Goal: Task Accomplishment & Management: Manage account settings

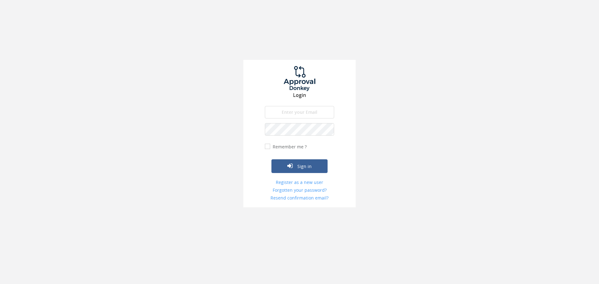
click at [305, 110] on input "email" at bounding box center [299, 112] width 69 height 12
type input "[DOMAIN_NAME][EMAIL_ADDRESS][DOMAIN_NAME]"
click at [288, 146] on label "Remember me ?" at bounding box center [289, 147] width 36 height 6
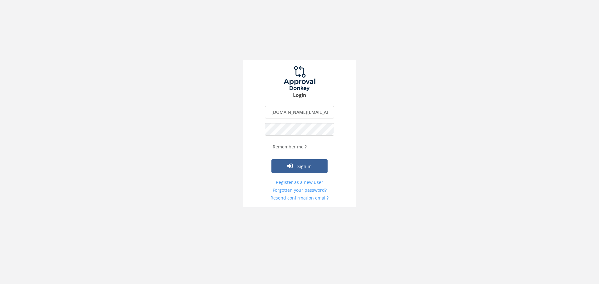
click at [269, 146] on input "Remember me ?" at bounding box center [267, 147] width 4 height 4
checkbox input "true"
click at [301, 167] on button "Sign in" at bounding box center [299, 166] width 56 height 14
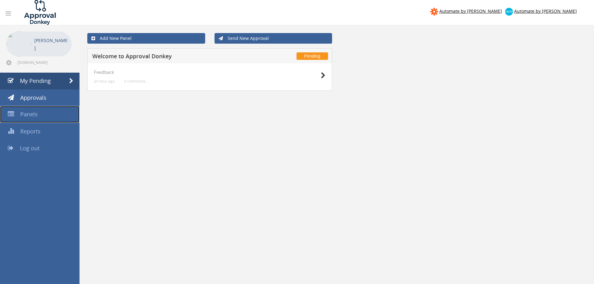
click at [29, 116] on span "Panels" at bounding box center [28, 113] width 17 height 7
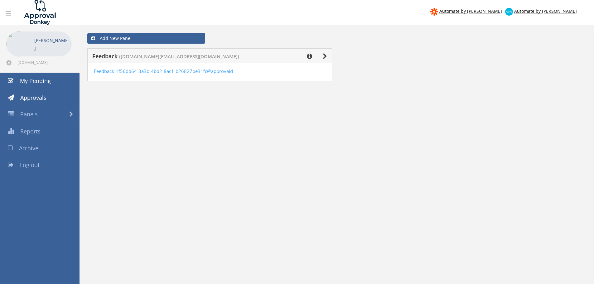
click at [6, 15] on icon at bounding box center [8, 13] width 5 height 6
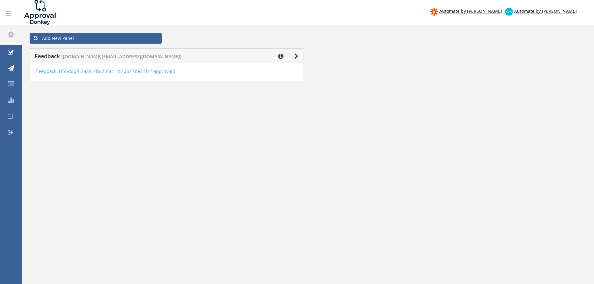
click at [6, 15] on icon at bounding box center [8, 13] width 5 height 6
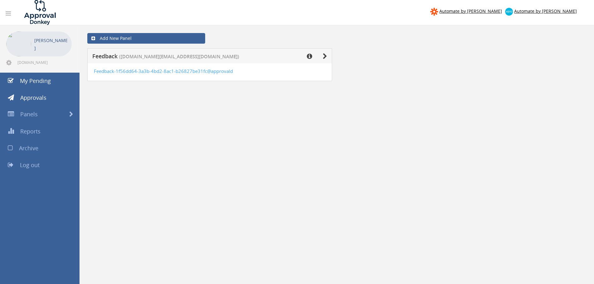
click at [8, 13] on icon at bounding box center [8, 13] width 5 height 6
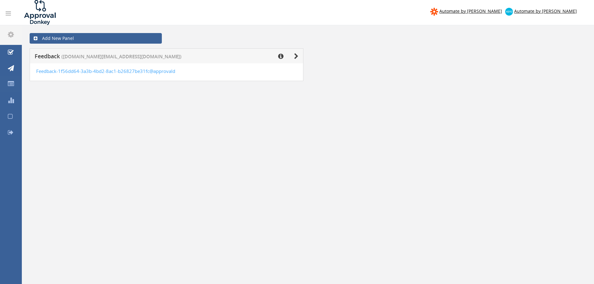
click at [8, 13] on icon at bounding box center [8, 13] width 5 height 6
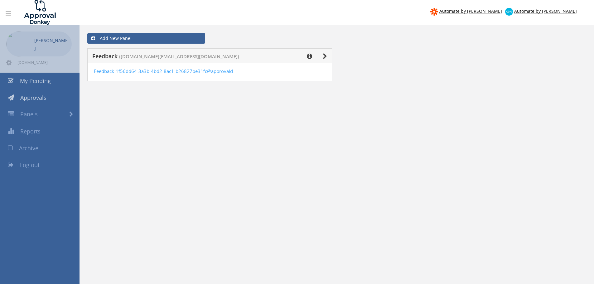
click at [7, 10] on icon at bounding box center [8, 13] width 5 height 6
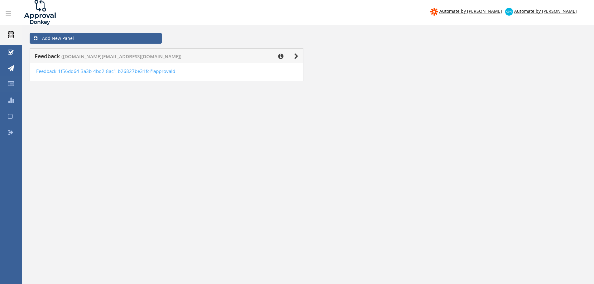
click at [8, 36] on icon at bounding box center [11, 34] width 6 height 7
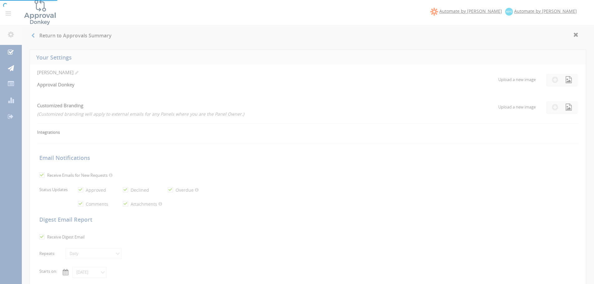
checkbox input "true"
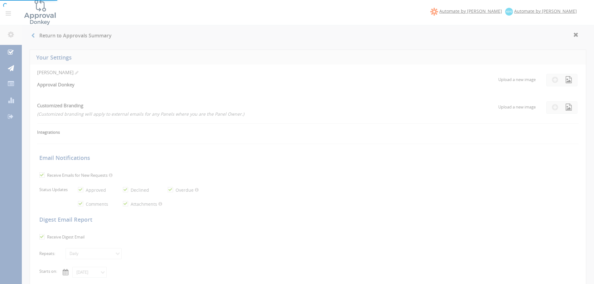
checkbox input "true"
select select "number:1"
checkbox input "true"
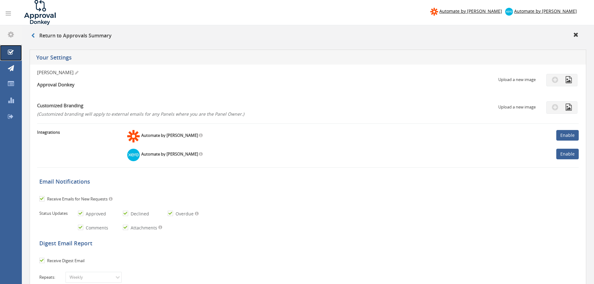
click at [14, 49] on link "My Pending" at bounding box center [11, 53] width 22 height 16
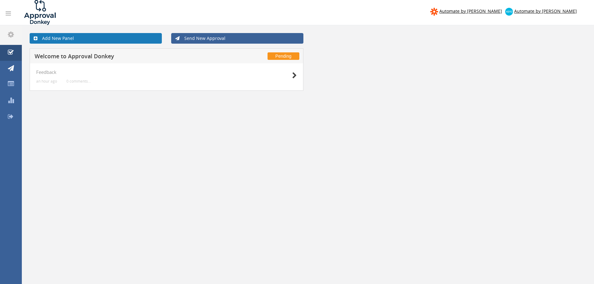
click at [71, 40] on link "Add New Panel" at bounding box center [96, 38] width 132 height 11
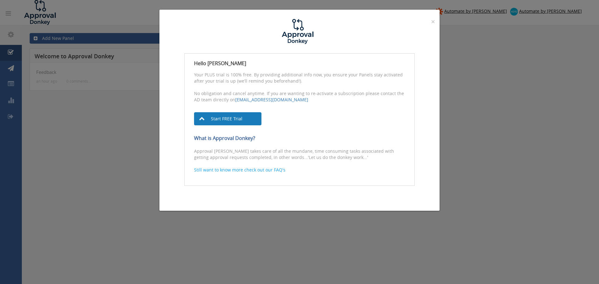
click at [209, 117] on link "Start FREE Trial" at bounding box center [227, 118] width 67 height 13
